Goal: Find specific page/section: Locate a particular part of the current website

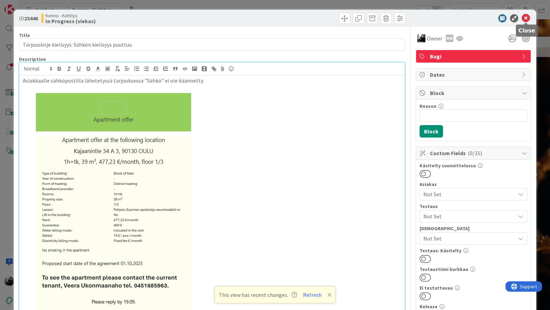
click at [526, 16] on icon at bounding box center [526, 18] width 8 height 8
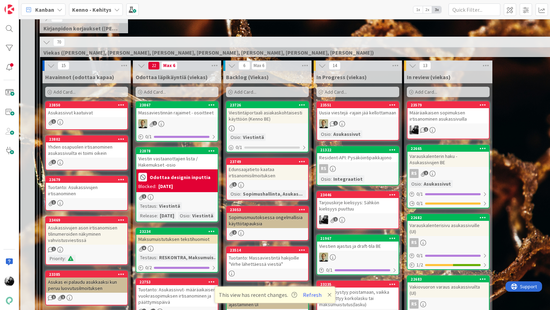
click at [358, 213] on div "23446 Tarjouskirje kielisyys: Sähkön kielisyys puuttuu 1" at bounding box center [358, 210] width 83 height 38
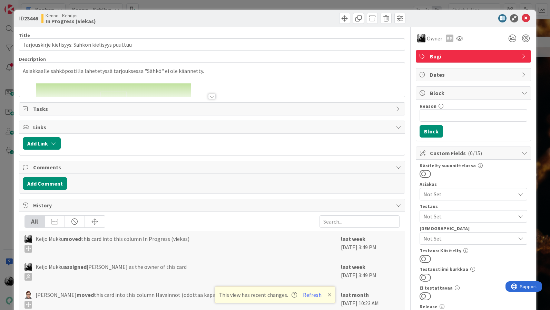
click at [213, 95] on div at bounding box center [212, 97] width 8 height 6
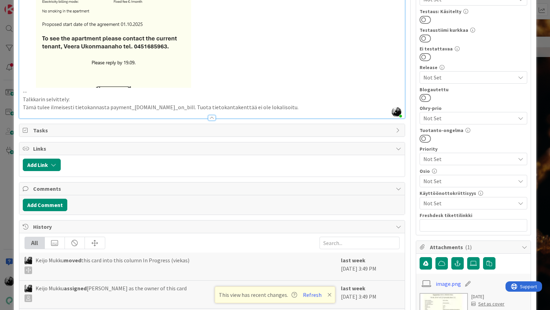
scroll to position [229, 0]
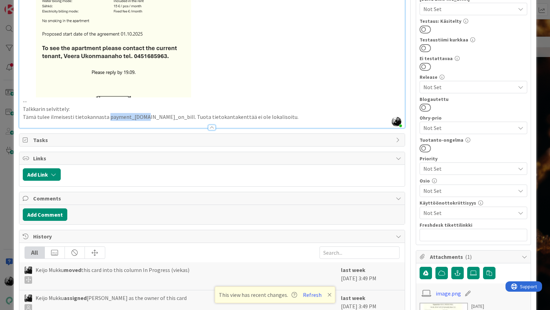
drag, startPoint x: 105, startPoint y: 117, endPoint x: 139, endPoint y: 116, distance: 34.9
click at [139, 116] on p "Tämä tulee ilmeisesti tietokannasta payment_[DOMAIN_NAME]_on_bill. Tuota tietok…" at bounding box center [212, 117] width 379 height 8
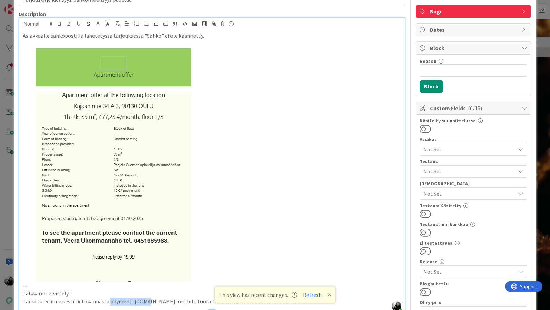
scroll to position [0, 0]
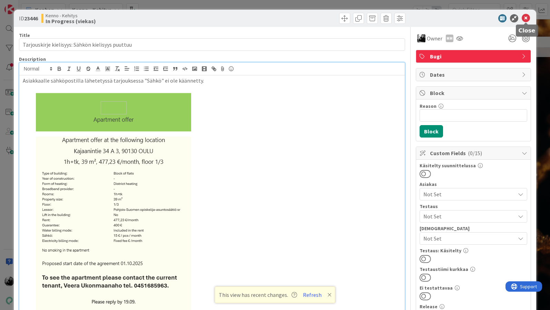
click at [525, 17] on icon at bounding box center [526, 18] width 8 height 8
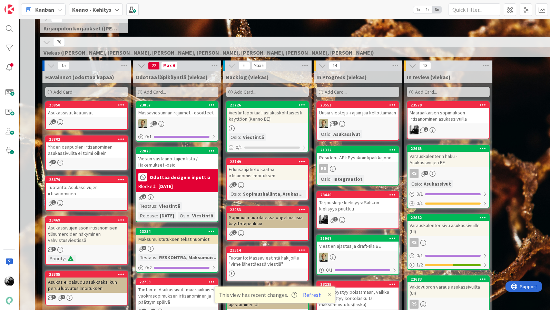
click at [351, 207] on div "Tarjouskirje kielisyys: Sähkön kielisyys puuttuu" at bounding box center [357, 205] width 81 height 15
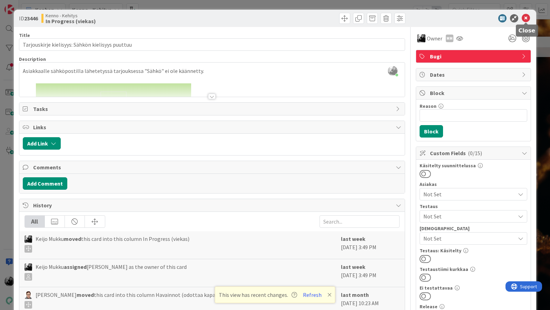
click at [526, 18] on icon at bounding box center [526, 18] width 8 height 8
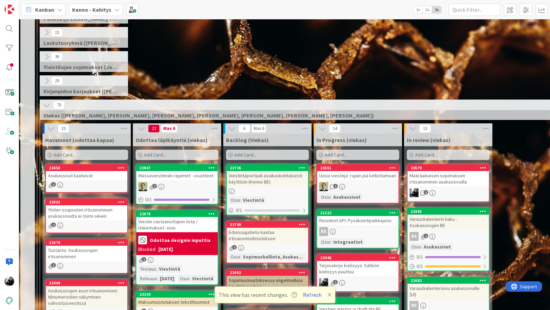
scroll to position [89, 1]
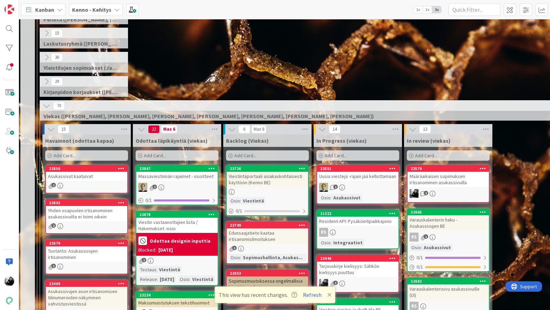
click at [102, 174] on div "Asukassivut kaatuivat" at bounding box center [86, 176] width 81 height 9
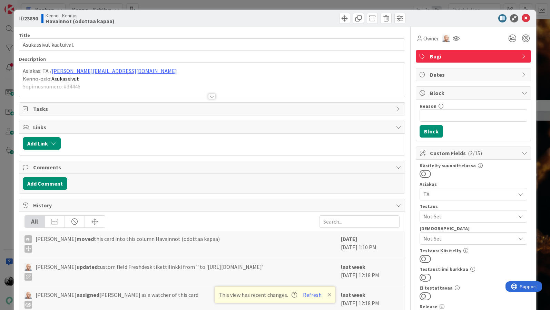
scroll to position [9, 0]
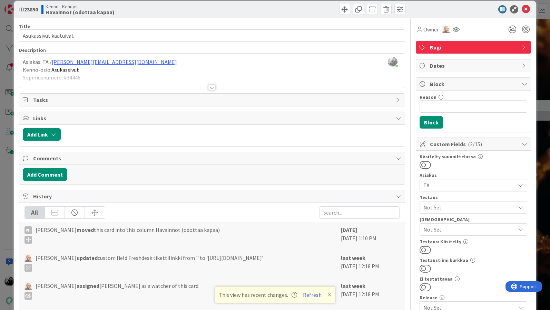
click at [211, 87] on div at bounding box center [212, 88] width 8 height 6
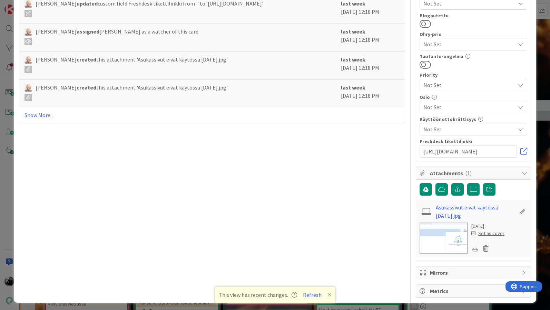
scroll to position [314, 0]
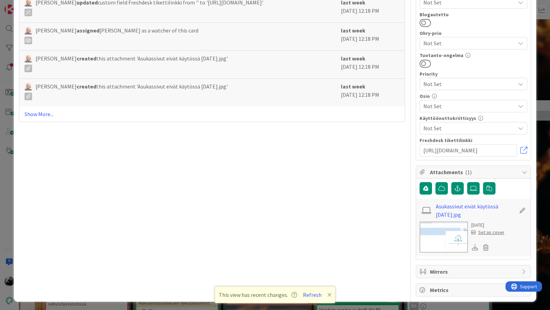
click at [455, 238] on img at bounding box center [444, 236] width 48 height 31
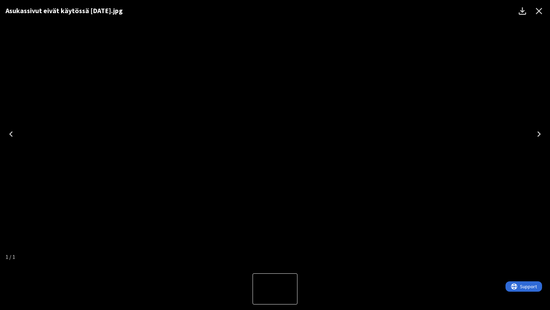
click at [542, 12] on icon "Close" at bounding box center [539, 11] width 11 height 11
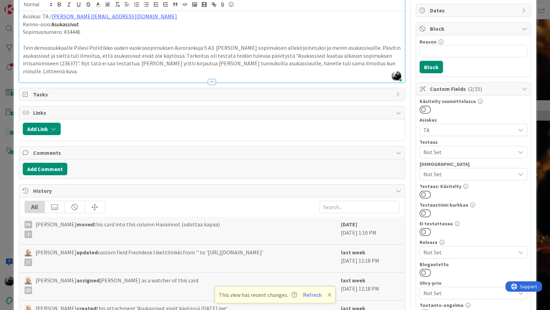
scroll to position [0, 0]
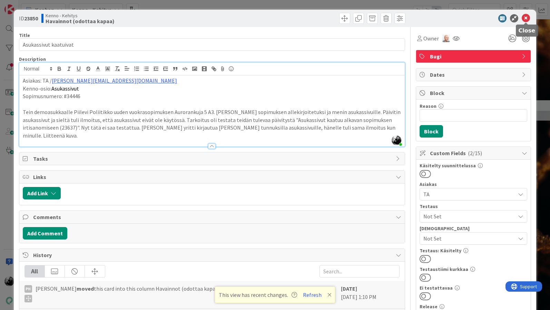
click at [523, 17] on icon at bounding box center [526, 18] width 8 height 8
